Goal: Transaction & Acquisition: Purchase product/service

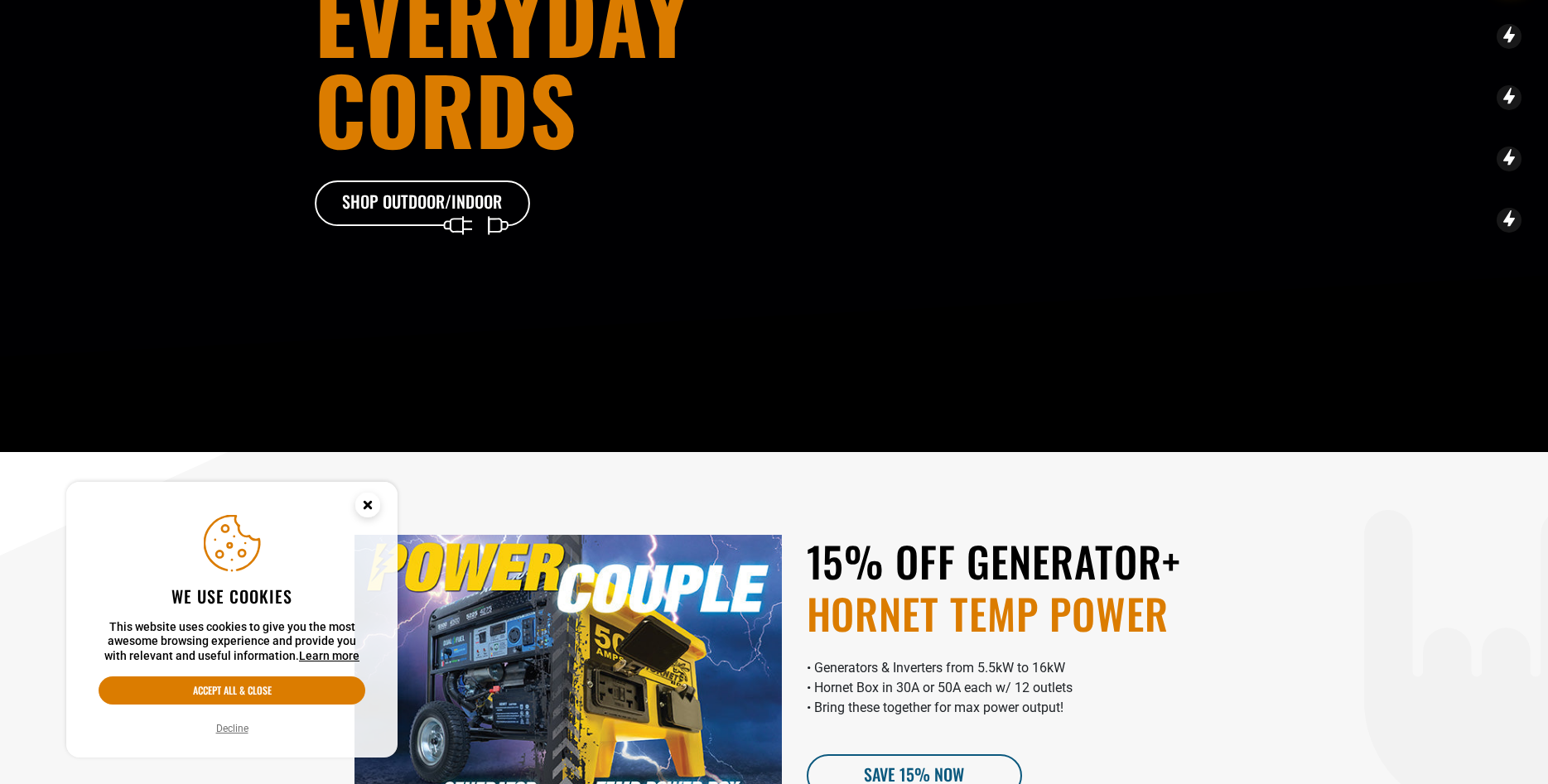
scroll to position [254, 0]
click at [233, 730] on button "Decline" at bounding box center [232, 729] width 42 height 17
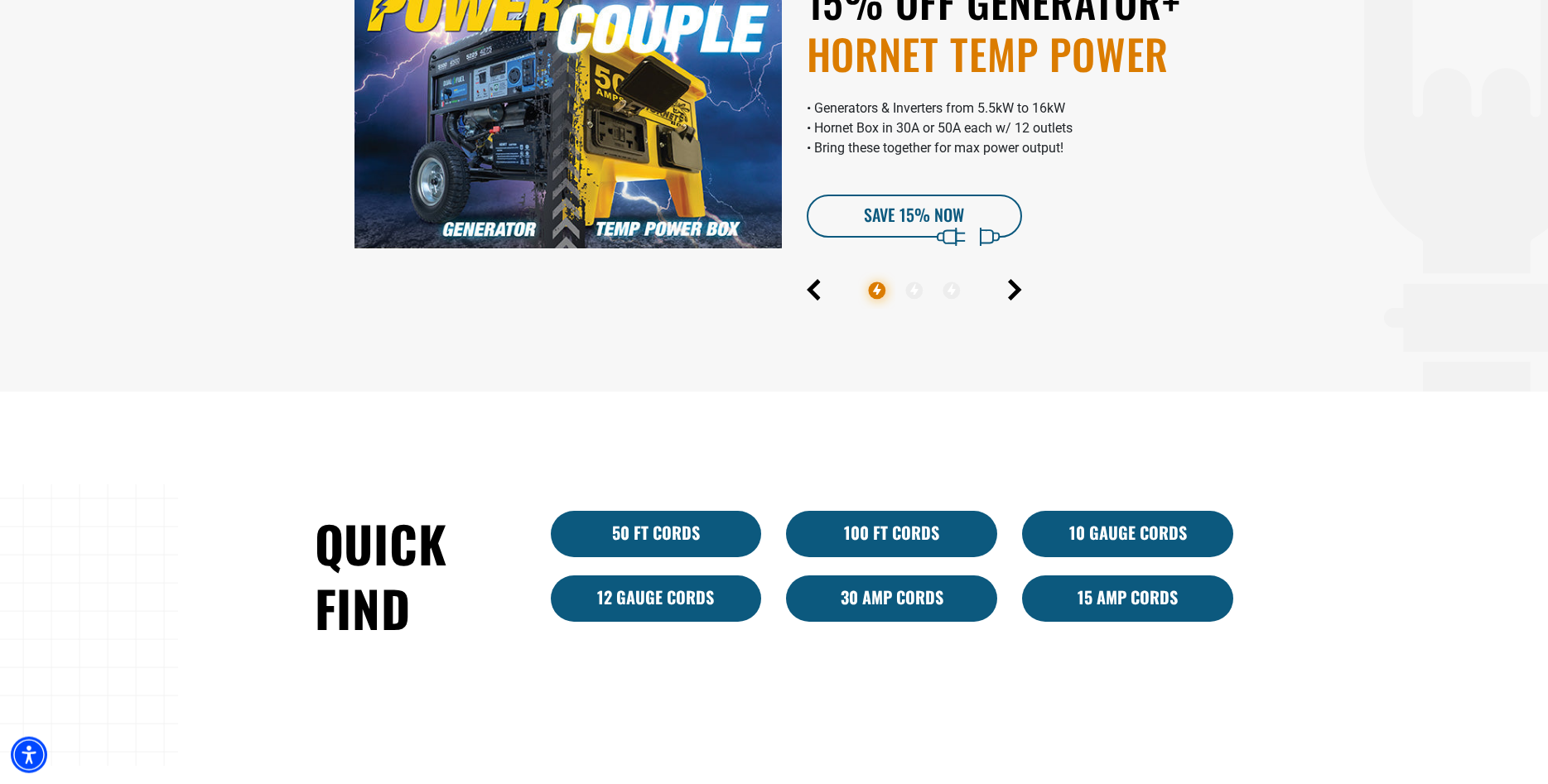
scroll to position [844, 0]
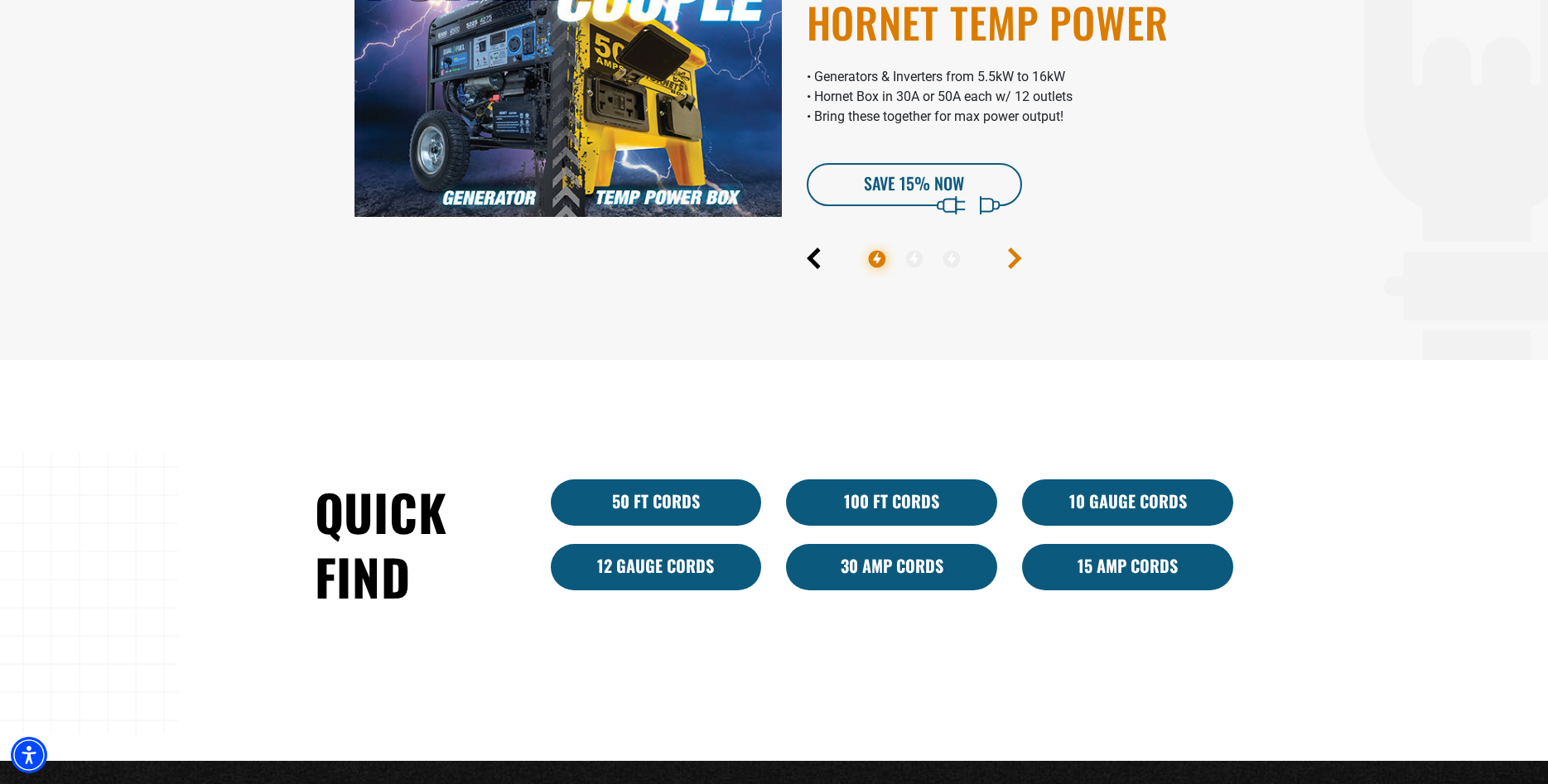
click at [1017, 256] on icon "Next" at bounding box center [1014, 258] width 9 height 19
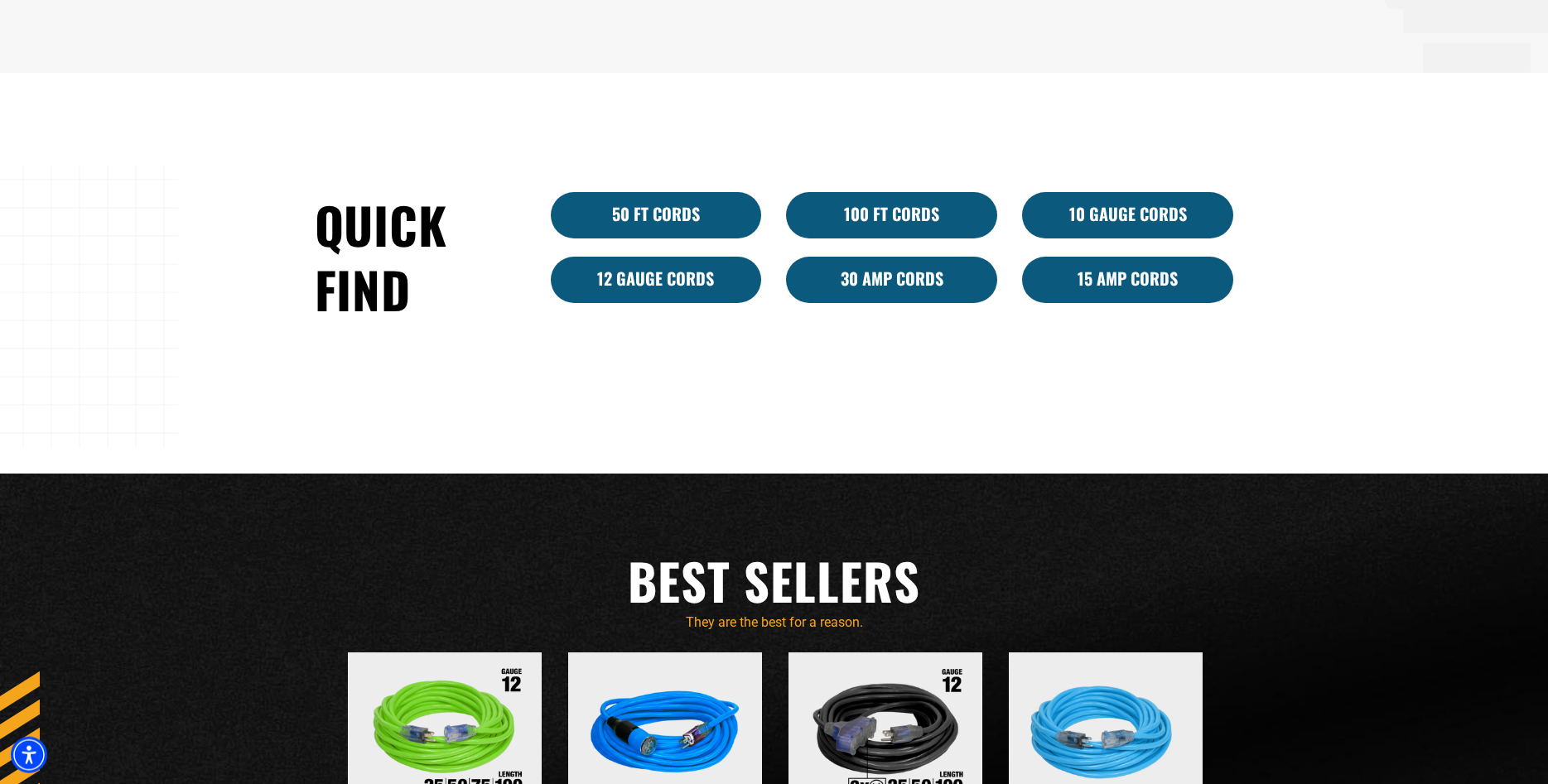
scroll to position [1098, 0]
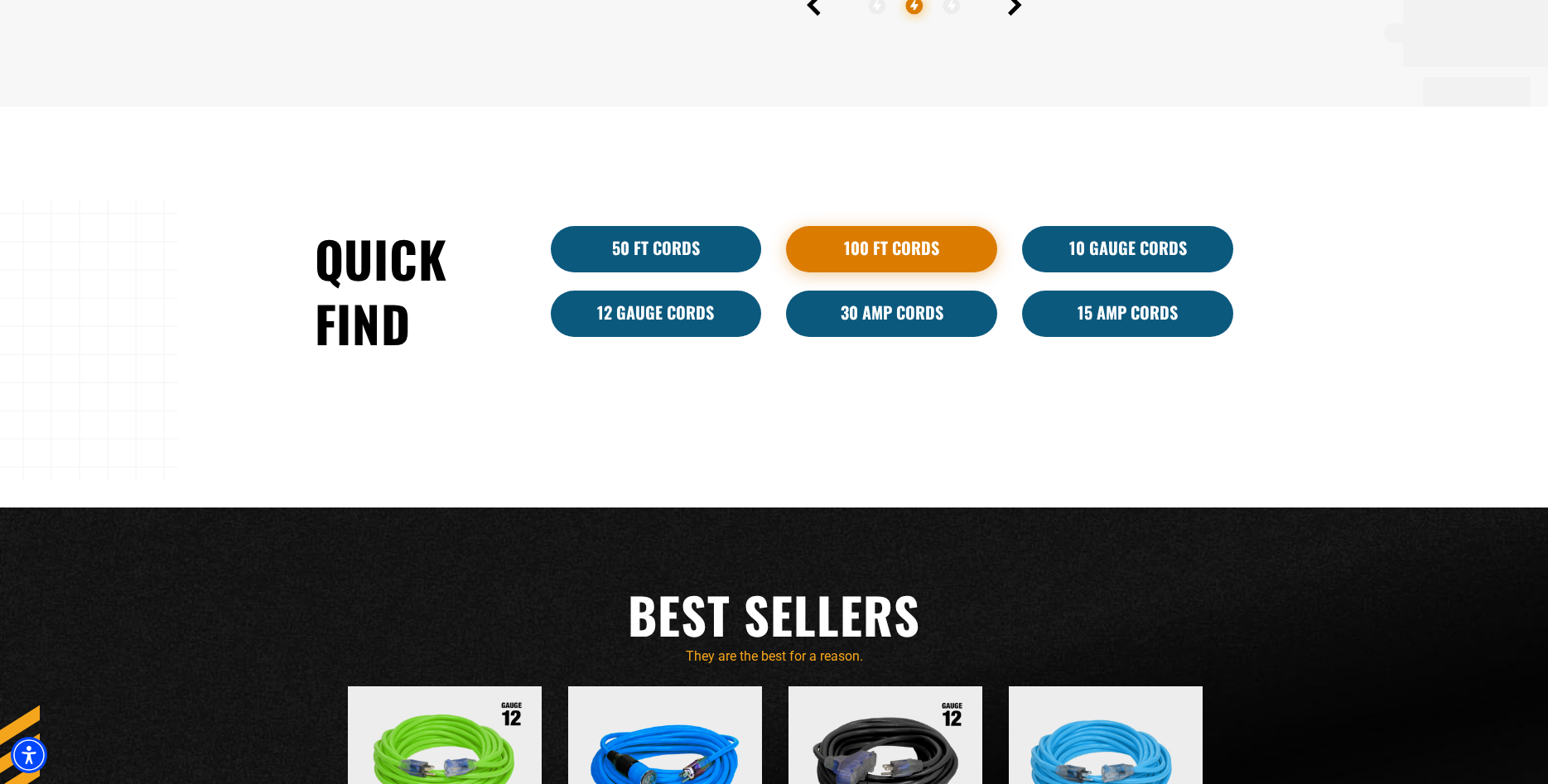
click at [906, 237] on link "100 Ft Cords" at bounding box center [891, 249] width 211 height 46
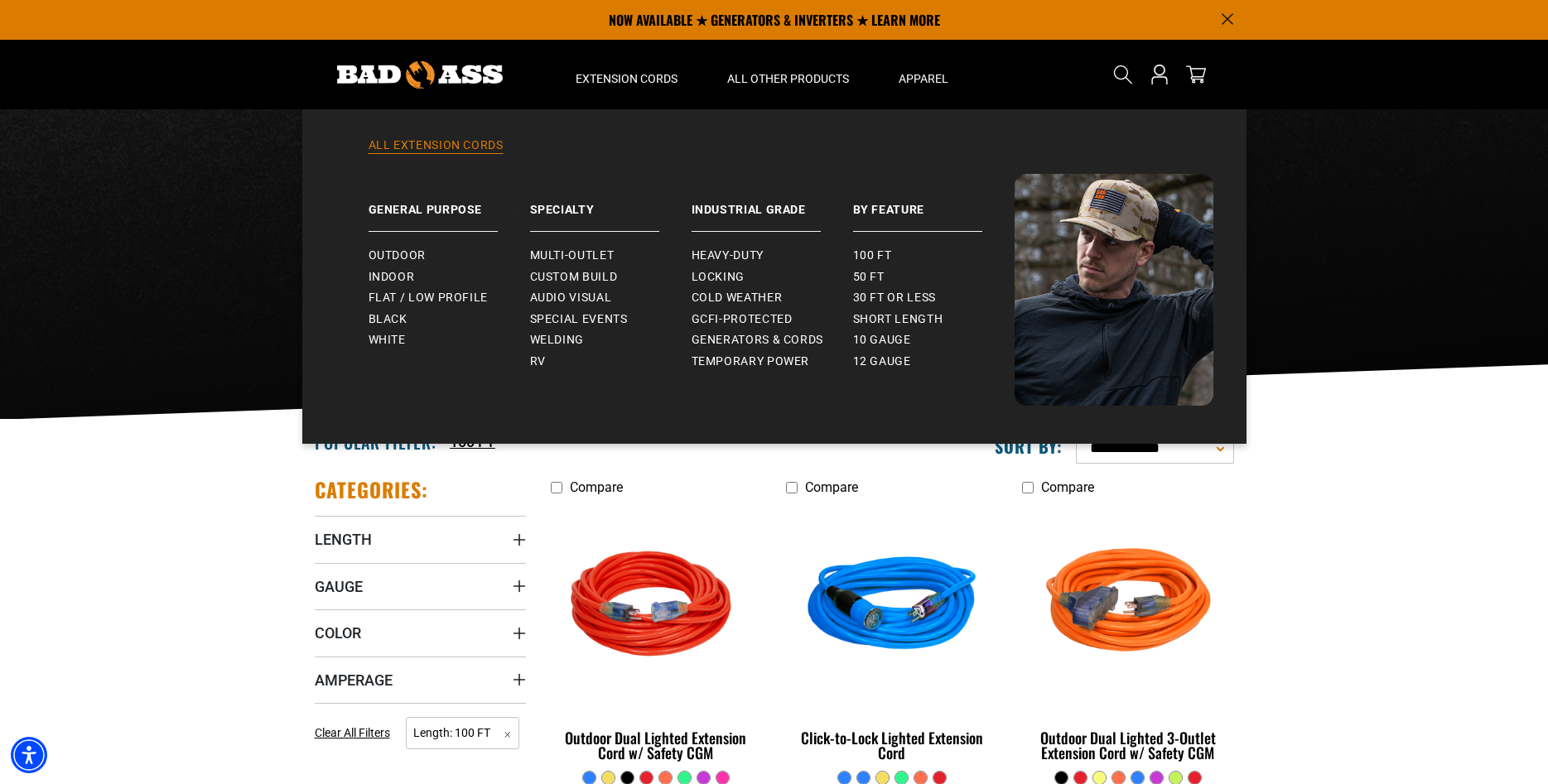
drag, startPoint x: 510, startPoint y: 139, endPoint x: 475, endPoint y: 173, distance: 48.8
click at [331, 260] on div "All Extension Cords General Purpose Outdoor Indoor" at bounding box center [774, 276] width 944 height 334
click at [382, 249] on link "Outdoor" at bounding box center [449, 255] width 162 height 22
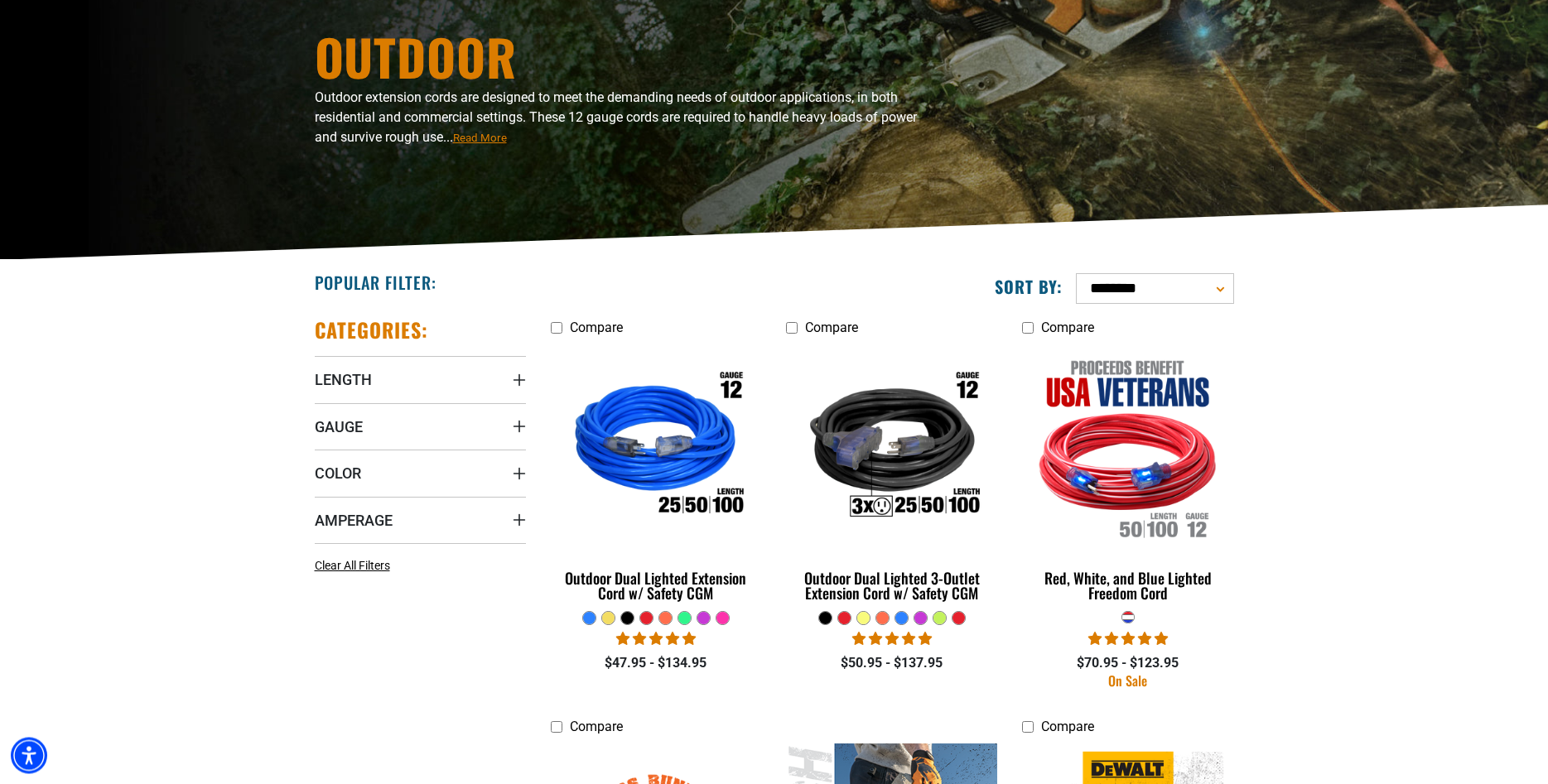
scroll to position [169, 0]
